Goal: Register for event/course

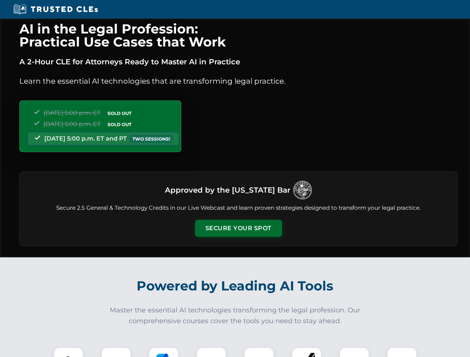
click at [238, 228] on button "Secure Your Spot" at bounding box center [238, 228] width 87 height 17
click at [68, 352] on img at bounding box center [69, 363] width 22 height 22
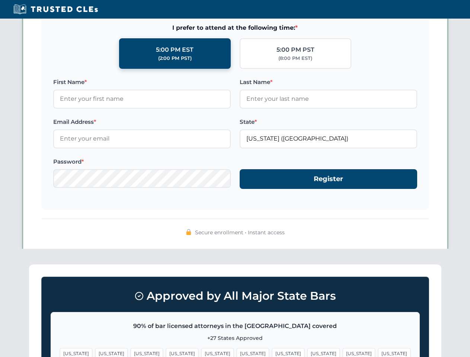
click at [272, 352] on span "[US_STATE]" at bounding box center [288, 353] width 32 height 11
click at [343, 352] on span "[US_STATE]" at bounding box center [359, 353] width 32 height 11
